Goal: Task Accomplishment & Management: Complete application form

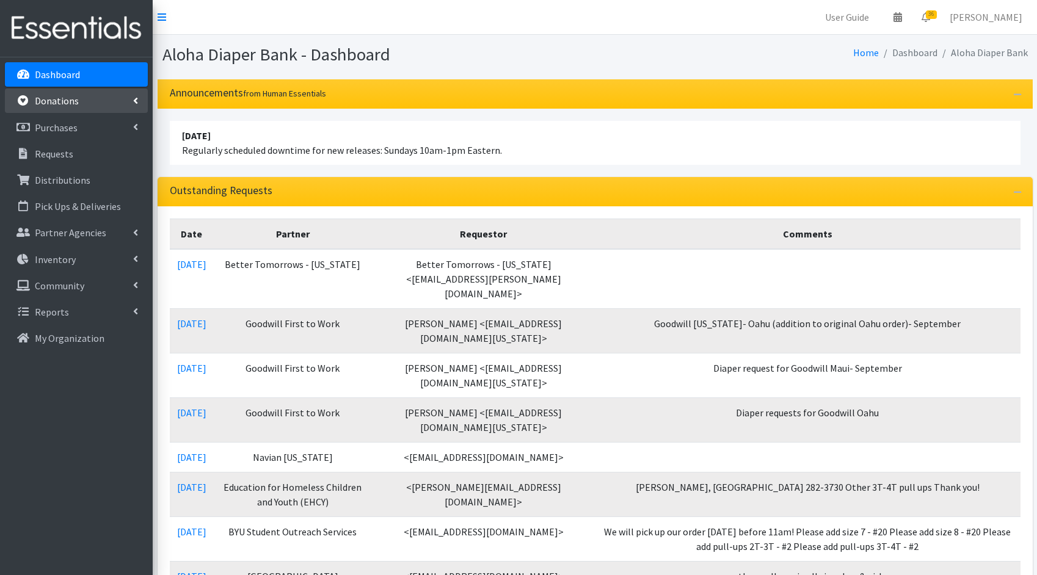
click at [73, 101] on p "Donations" at bounding box center [57, 101] width 44 height 12
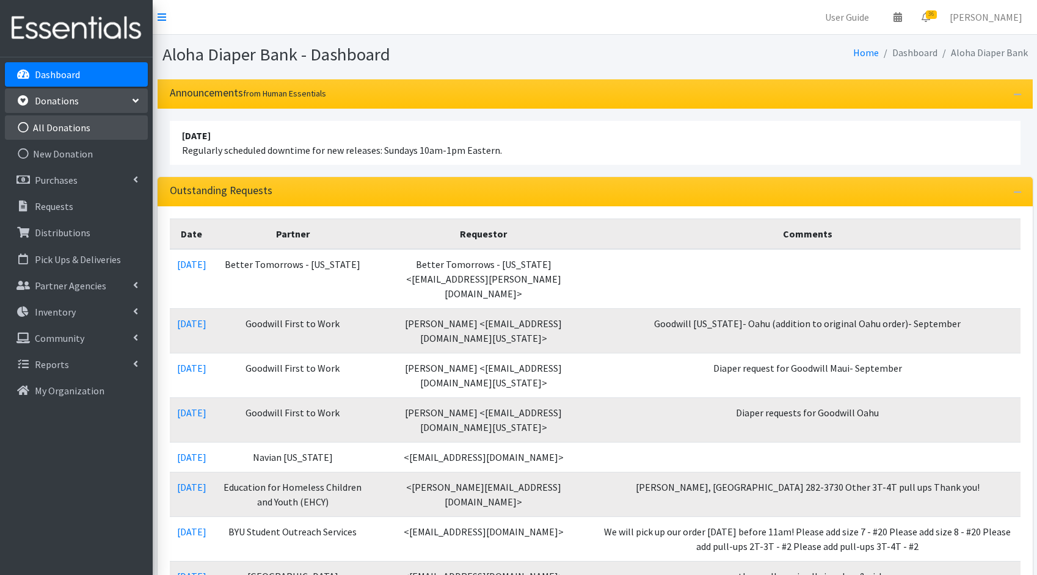
click at [67, 125] on link "All Donations" at bounding box center [76, 127] width 143 height 24
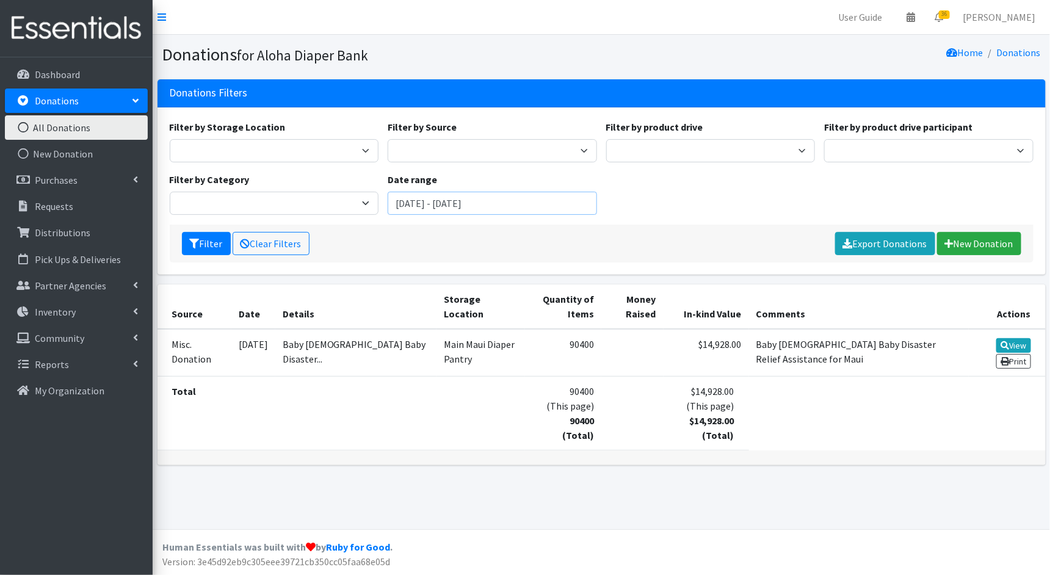
click at [392, 205] on input "July 16, 2025 - October 16, 2025" at bounding box center [492, 203] width 209 height 23
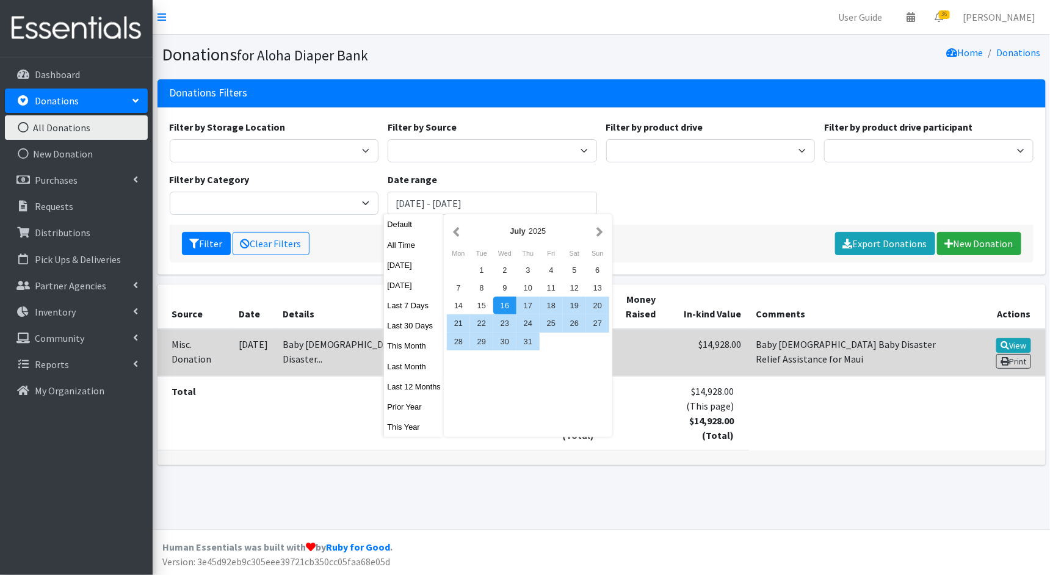
click at [412, 341] on button "This Month" at bounding box center [414, 346] width 60 height 18
type input "September 1, 2025 - September 30, 2025"
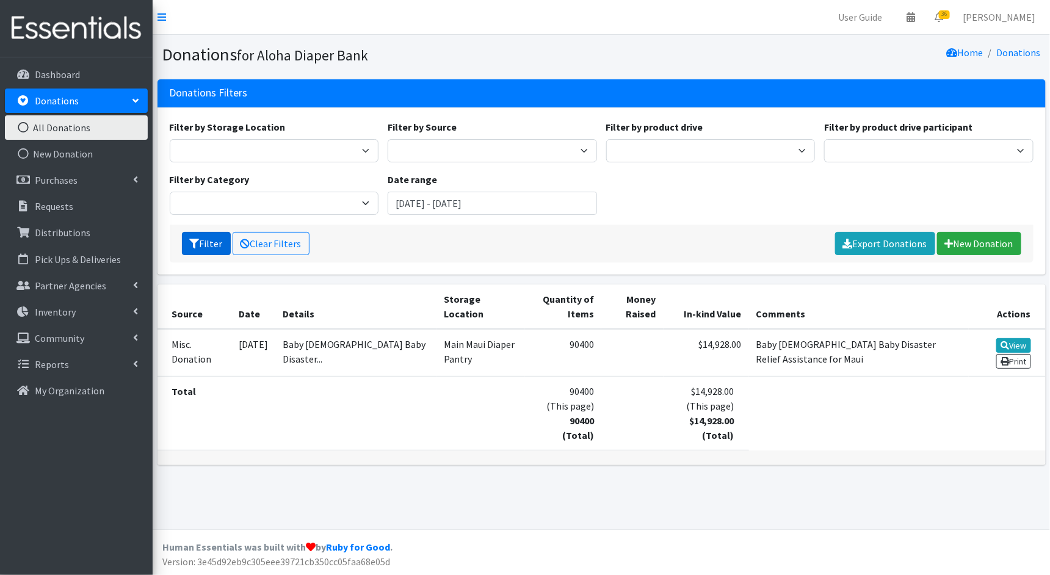
click at [197, 243] on icon "submit" at bounding box center [195, 244] width 10 height 10
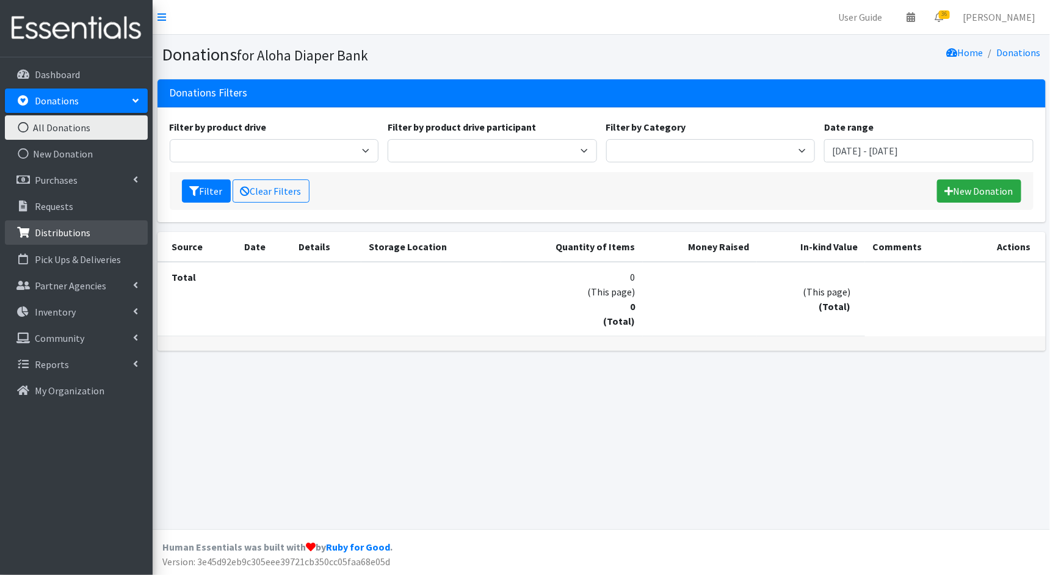
click at [68, 231] on p "Distributions" at bounding box center [63, 233] width 56 height 12
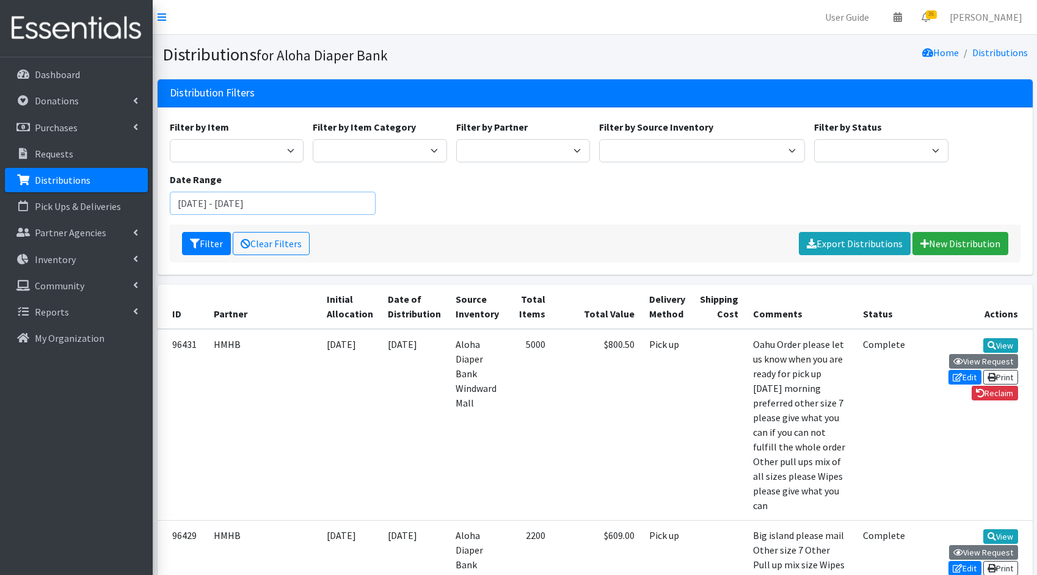
click at [280, 204] on input "[DATE] - [DATE]" at bounding box center [273, 203] width 206 height 23
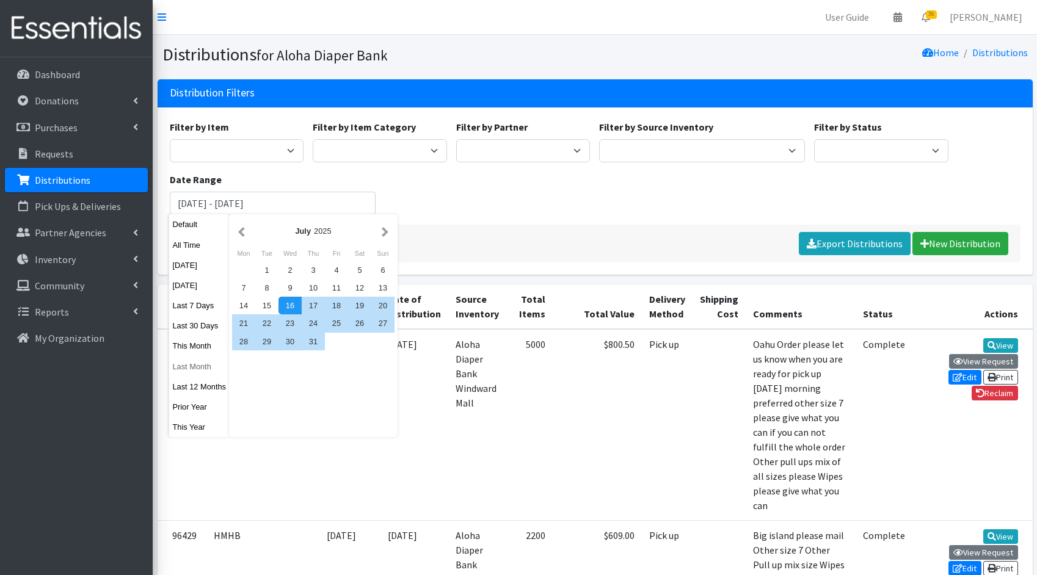
click at [184, 370] on button "Last Month" at bounding box center [199, 367] width 60 height 18
type input "August 1, 2025 - August 31, 2025"
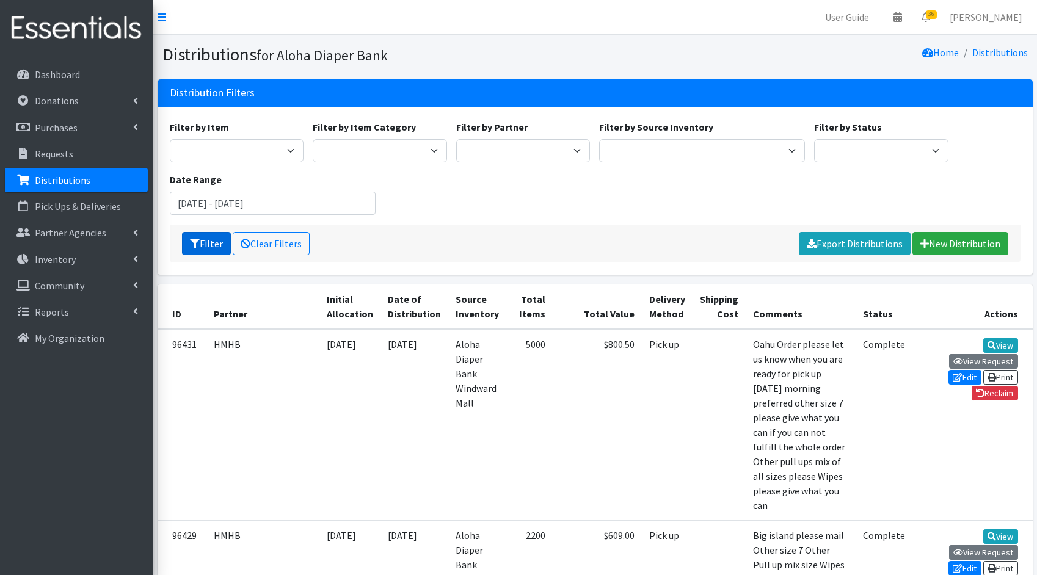
click at [205, 243] on button "Filter" at bounding box center [206, 243] width 49 height 23
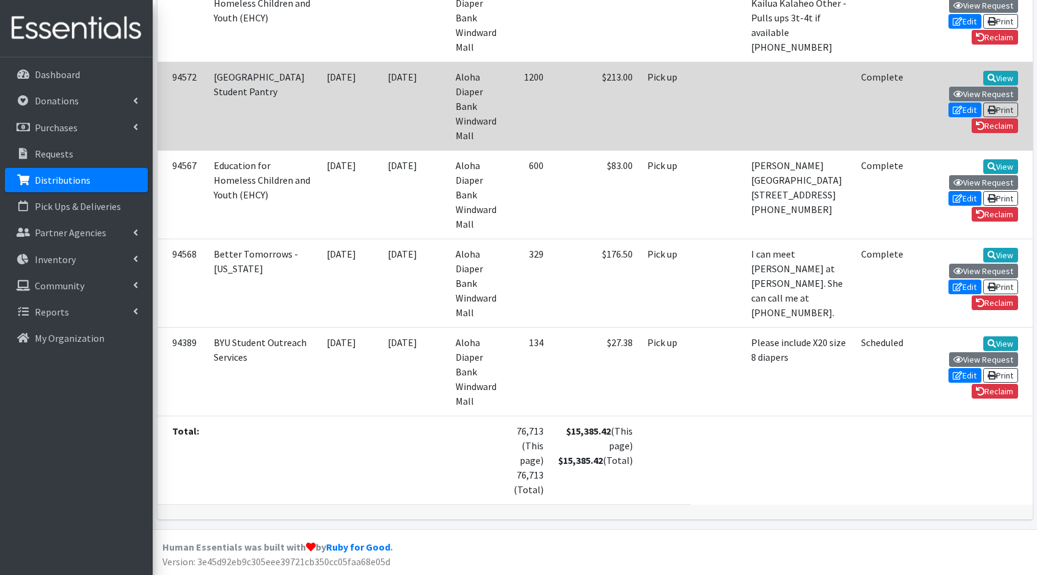
scroll to position [5352, 0]
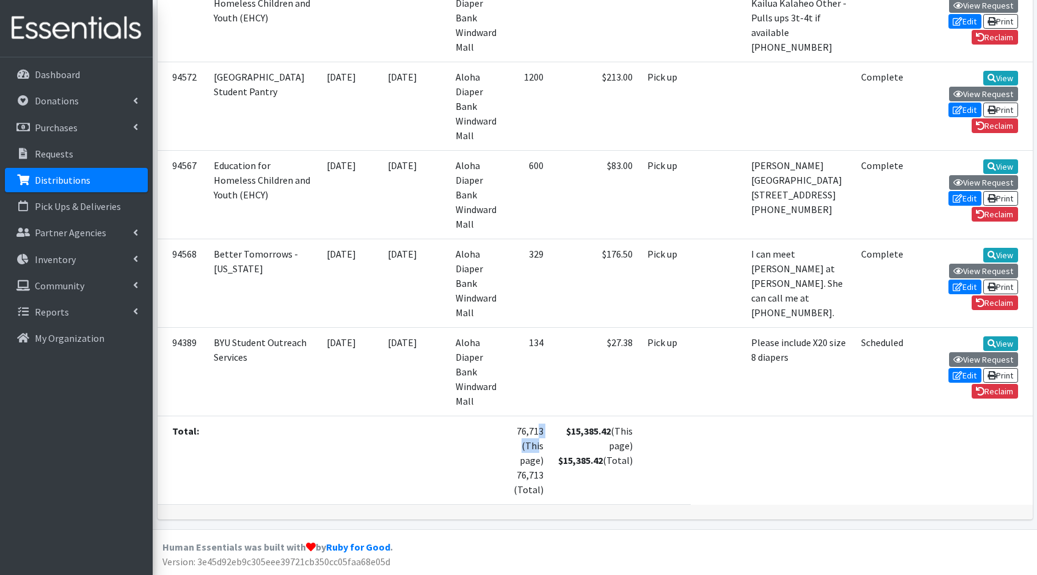
drag, startPoint x: 465, startPoint y: 429, endPoint x: 490, endPoint y: 427, distance: 25.7
click at [506, 427] on td "76,713 (This page) 76,713 (Total)" at bounding box center [528, 460] width 45 height 89
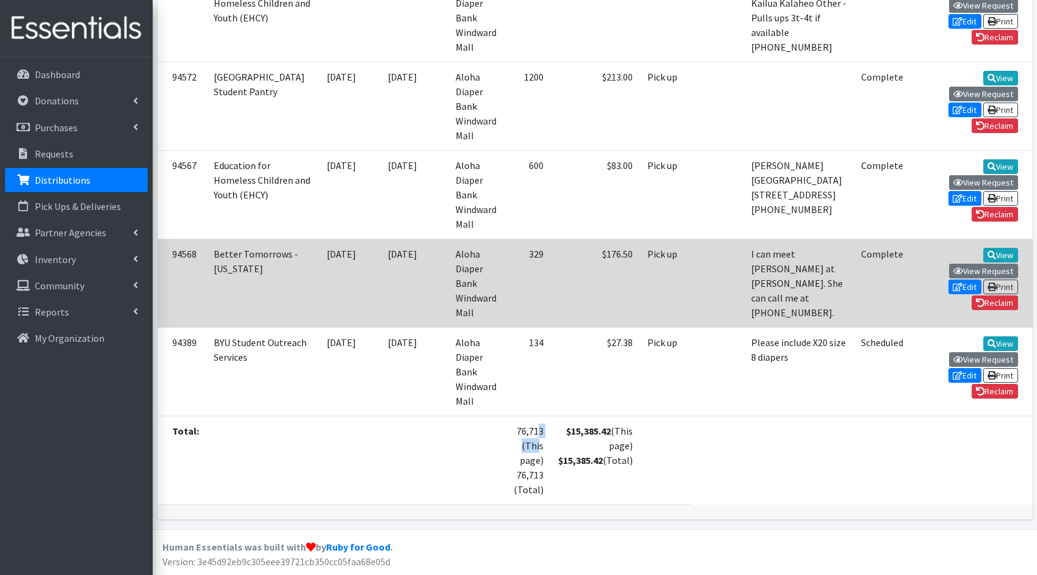
copy td "76,713"
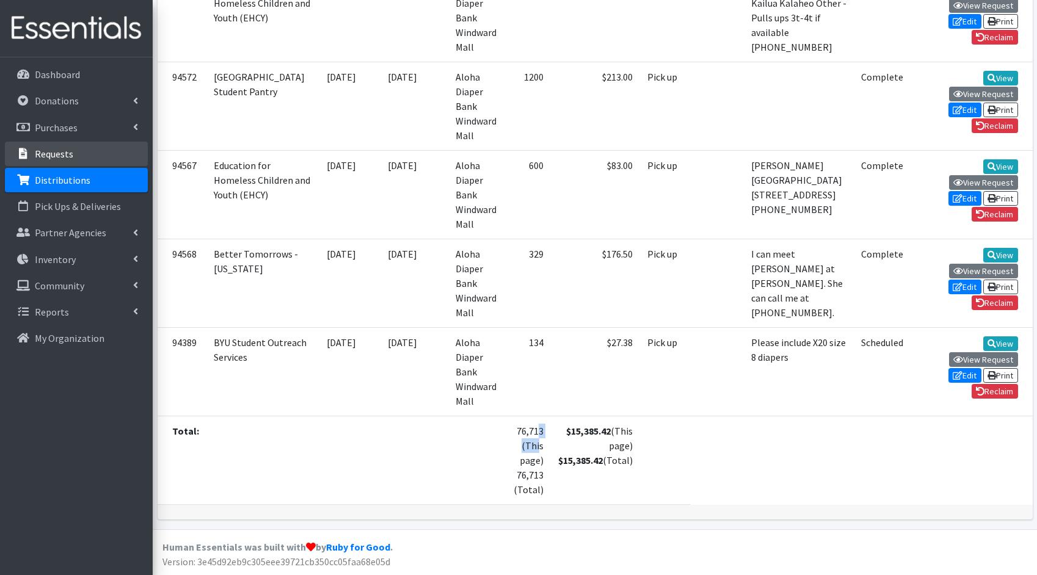
click at [70, 150] on p "Requests" at bounding box center [54, 154] width 38 height 12
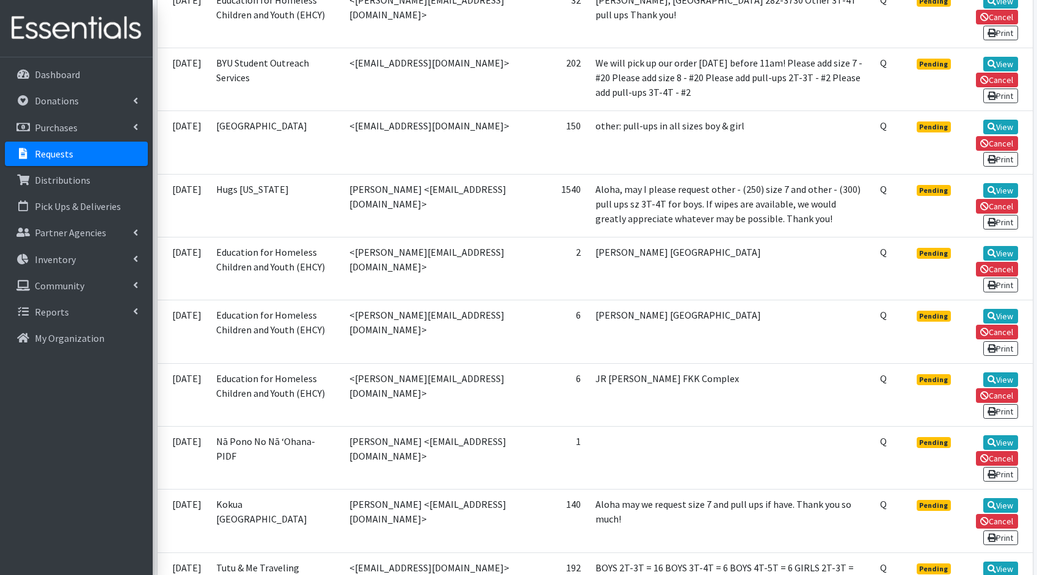
scroll to position [738, 0]
click at [1014, 498] on link "View" at bounding box center [1000, 505] width 35 height 15
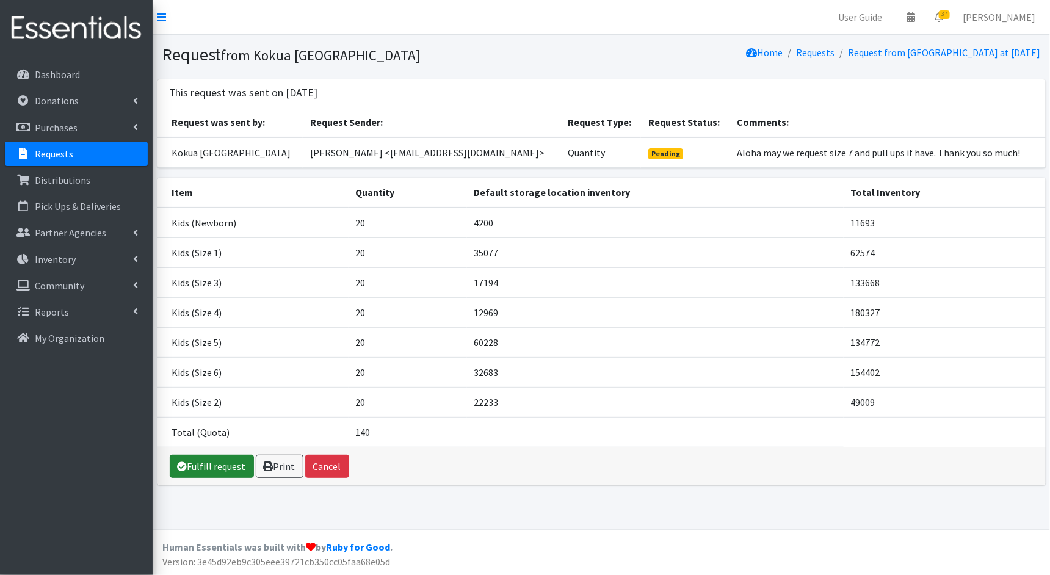
click at [192, 471] on link "Fulfill request" at bounding box center [212, 466] width 84 height 23
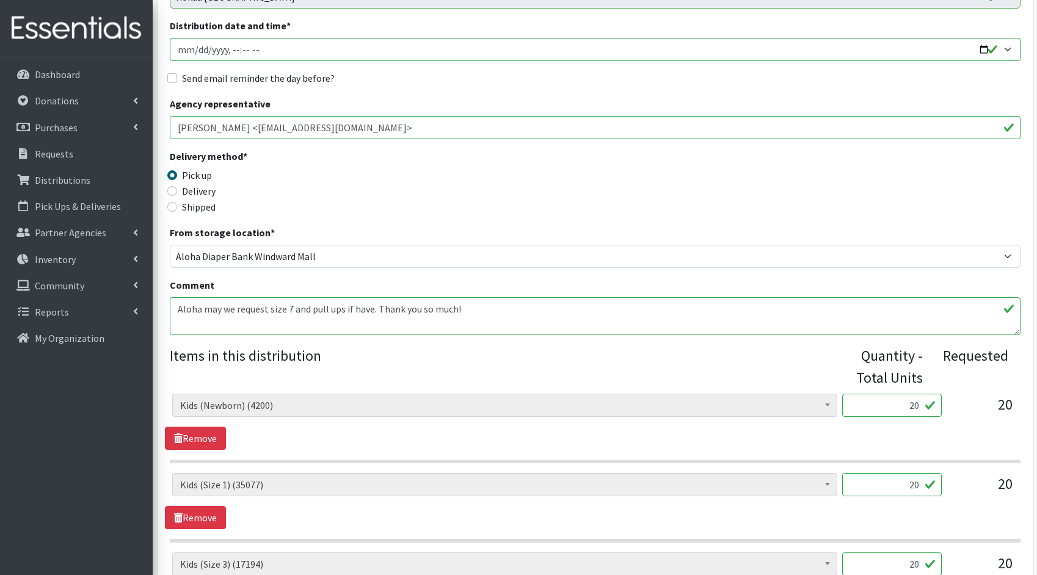
scroll to position [231, 0]
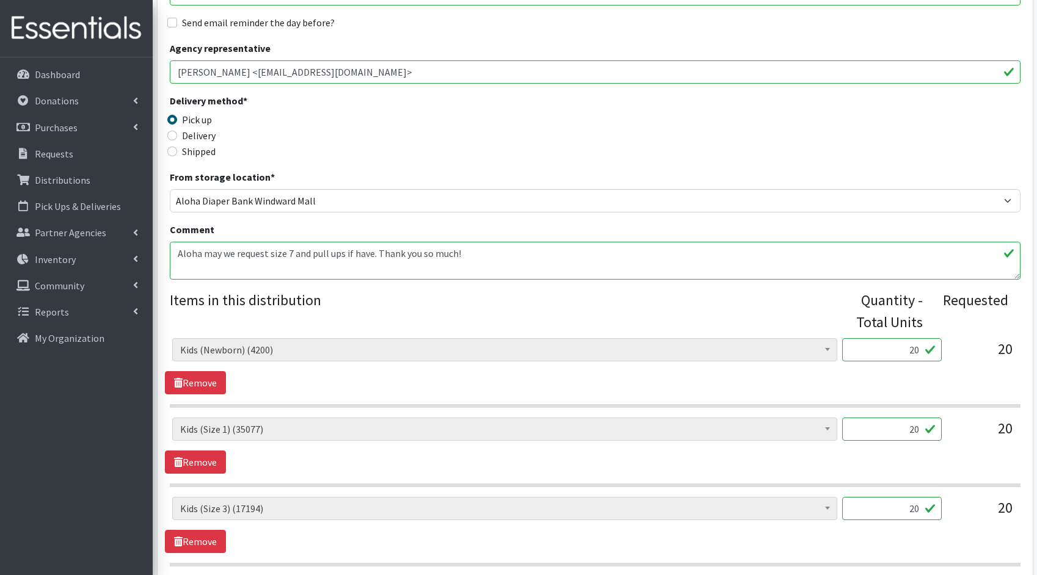
drag, startPoint x: 918, startPoint y: 352, endPoint x: 901, endPoint y: 348, distance: 17.5
click at [901, 348] on input "20" at bounding box center [892, 349] width 100 height 23
type input "500"
drag, startPoint x: 919, startPoint y: 433, endPoint x: 893, endPoint y: 426, distance: 26.5
click at [893, 426] on input "20" at bounding box center [892, 429] width 100 height 23
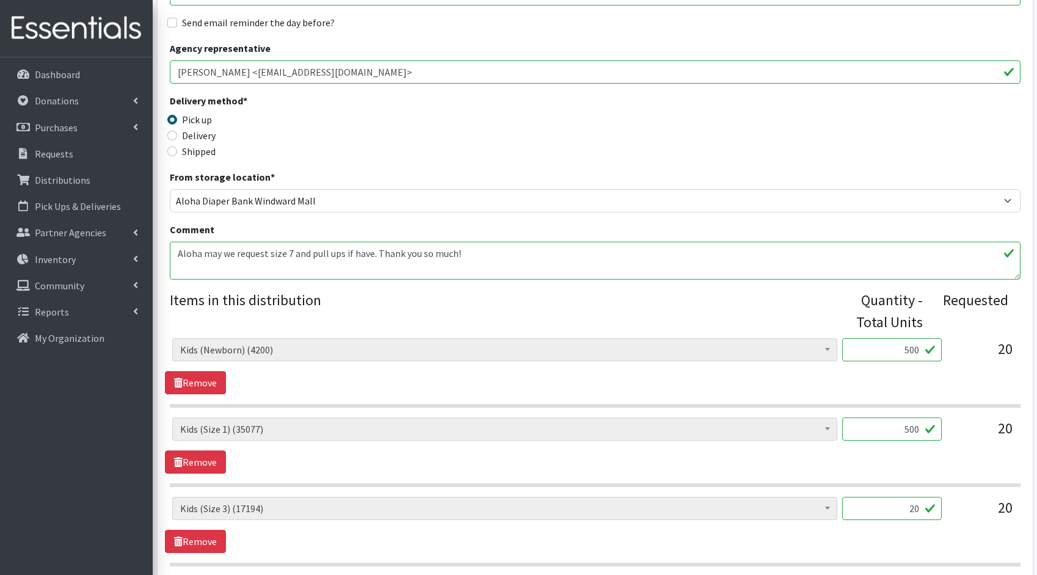
type input "500"
drag, startPoint x: 908, startPoint y: 506, endPoint x: 884, endPoint y: 502, distance: 24.7
click at [884, 502] on input "20" at bounding box center [892, 508] width 100 height 23
type input "500"
click at [945, 536] on div "Kids (Newborn) (4200) Kids (Preemie)** Limited (994) Kids (Size 1) (35077) Kids…" at bounding box center [595, 525] width 860 height 56
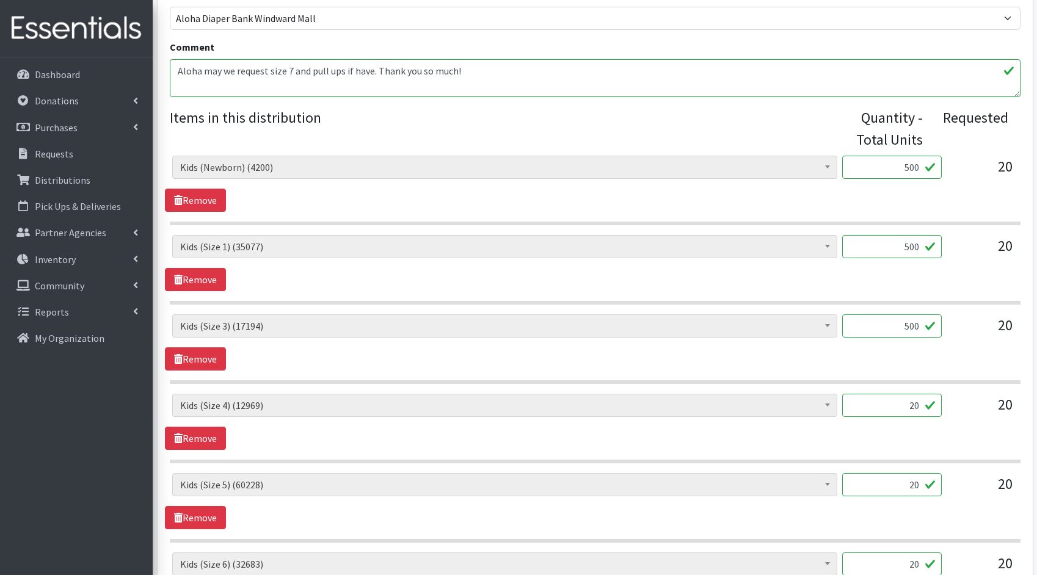
scroll to position [491, 0]
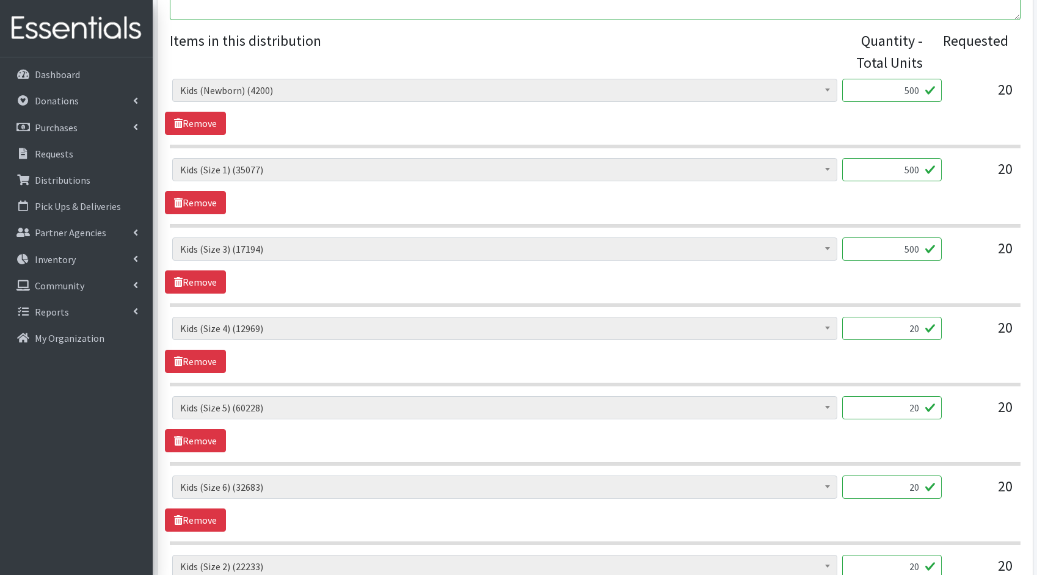
drag, startPoint x: 920, startPoint y: 329, endPoint x: 881, endPoint y: 321, distance: 39.9
click at [881, 321] on input "20" at bounding box center [892, 328] width 100 height 23
type input "500"
drag, startPoint x: 920, startPoint y: 409, endPoint x: 884, endPoint y: 404, distance: 37.1
click at [884, 404] on input "20" at bounding box center [892, 407] width 100 height 23
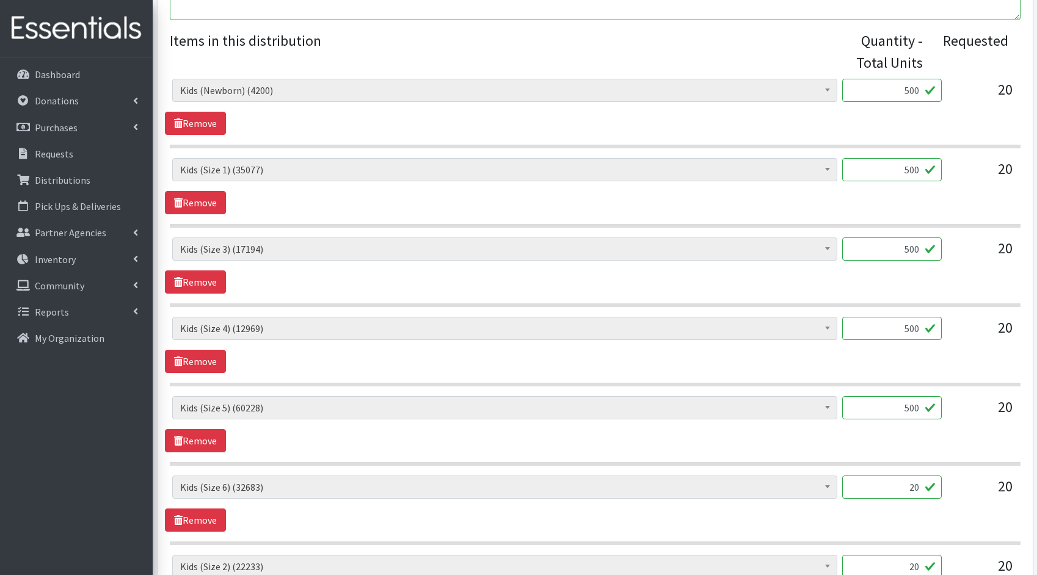
type input "500"
drag, startPoint x: 918, startPoint y: 485, endPoint x: 868, endPoint y: 475, distance: 50.5
click at [868, 476] on input "20" at bounding box center [892, 487] width 100 height 23
type input "500"
click at [896, 517] on div "Kids (Newborn) (4200) Kids (Preemie)** Limited (994) Kids (Size 1) (35077) Kids…" at bounding box center [595, 504] width 860 height 56
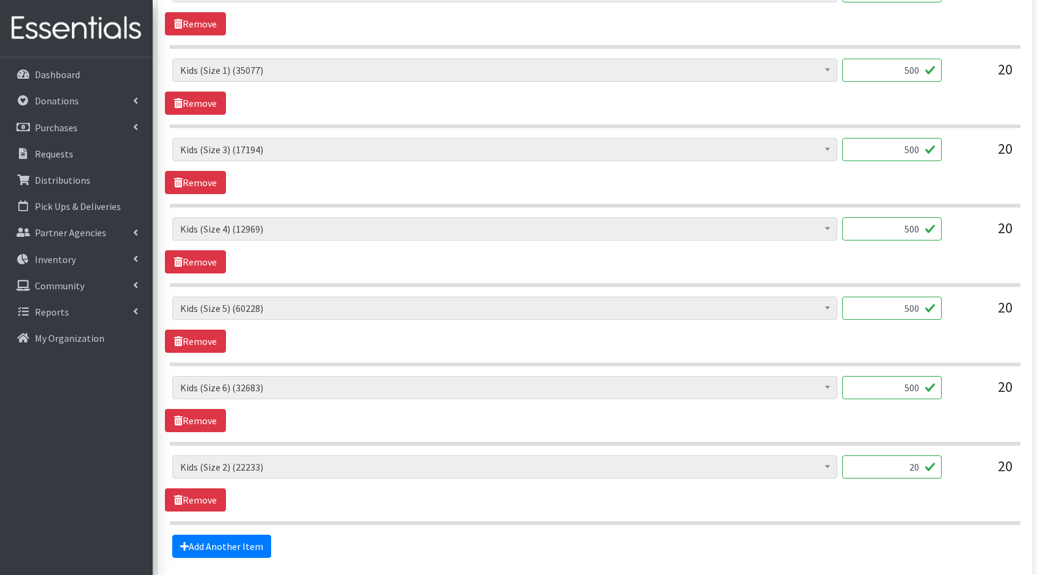
scroll to position [619, 0]
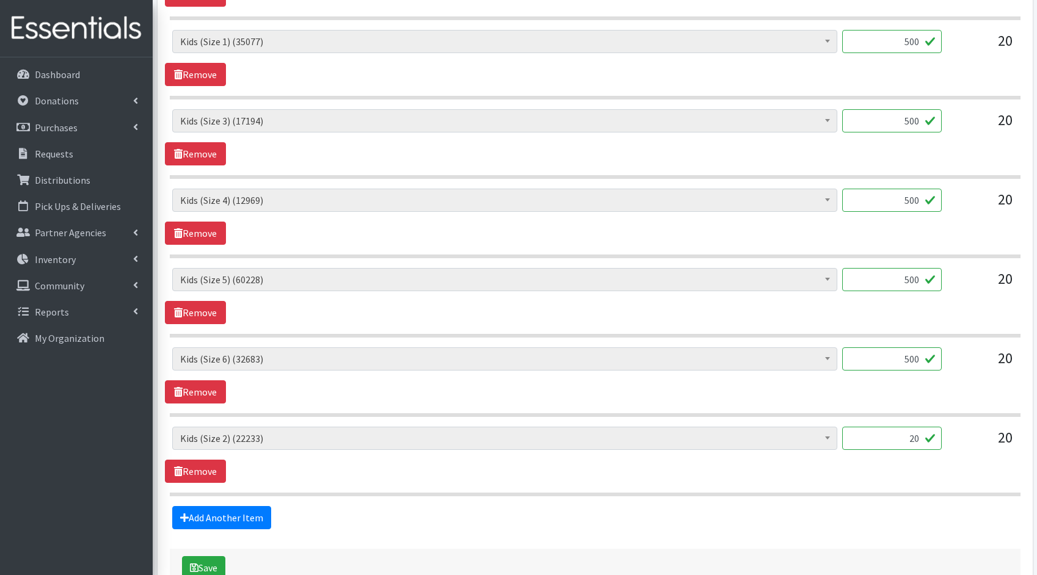
drag, startPoint x: 919, startPoint y: 434, endPoint x: 879, endPoint y: 430, distance: 39.9
click at [879, 430] on input "20" at bounding box center [892, 438] width 100 height 23
type input "500"
click at [904, 495] on fieldset "Items in this distribution Quantity - Total Units Requested Kids (Newborn) (420…" at bounding box center [595, 216] width 851 height 628
click at [222, 565] on button "Save" at bounding box center [203, 567] width 43 height 23
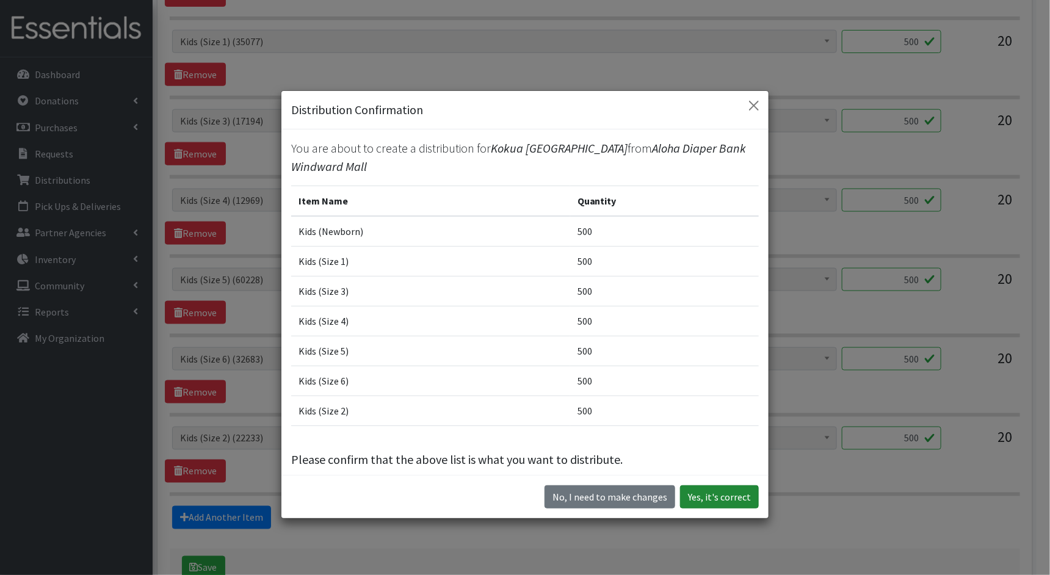
click at [728, 502] on button "Yes, it's correct" at bounding box center [719, 497] width 79 height 23
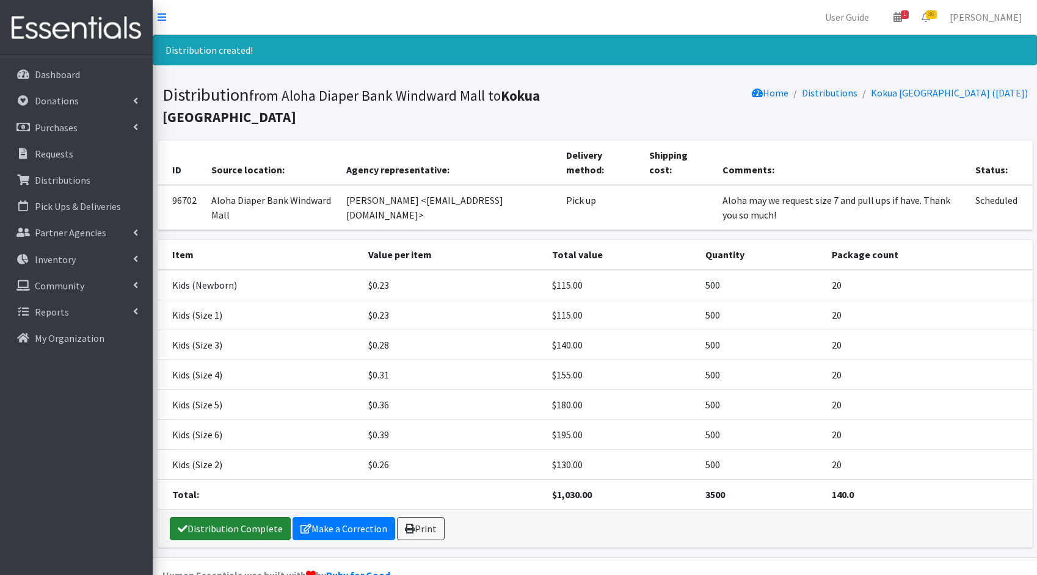
click at [175, 527] on link "Distribution Complete" at bounding box center [230, 528] width 121 height 23
